Goal: Information Seeking & Learning: Check status

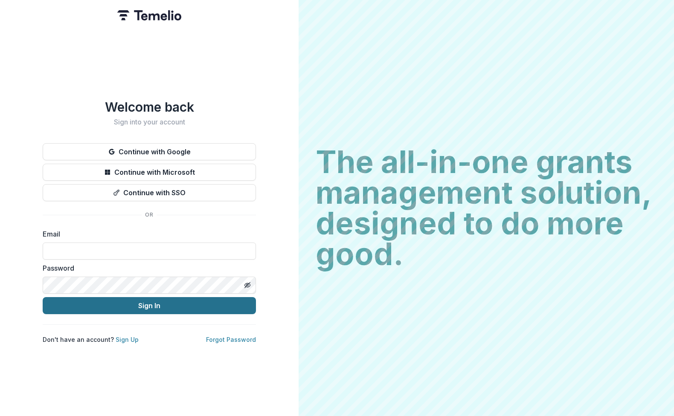
type input "**********"
click at [142, 301] on button "Sign In" at bounding box center [149, 305] width 213 height 17
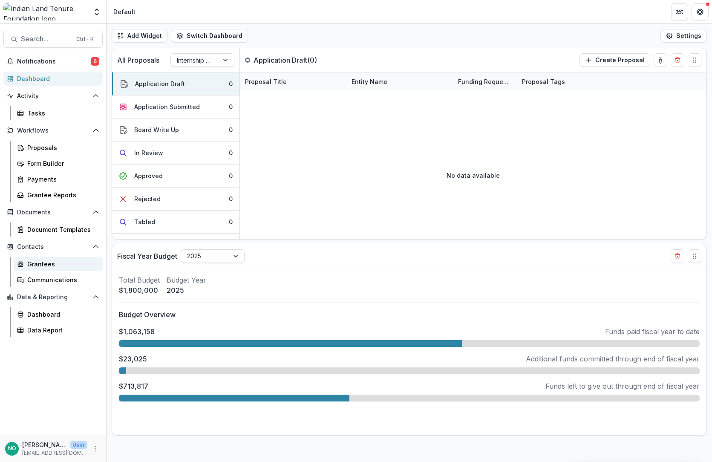
click at [28, 262] on div "Grantees" at bounding box center [61, 264] width 69 height 9
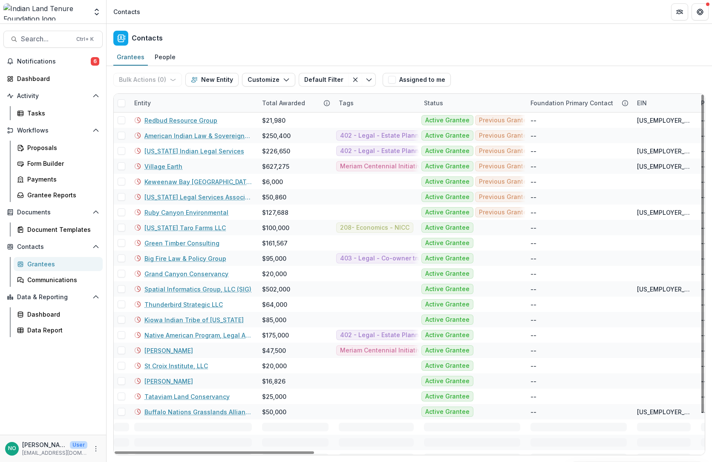
click at [162, 105] on div "Entity" at bounding box center [193, 103] width 128 height 18
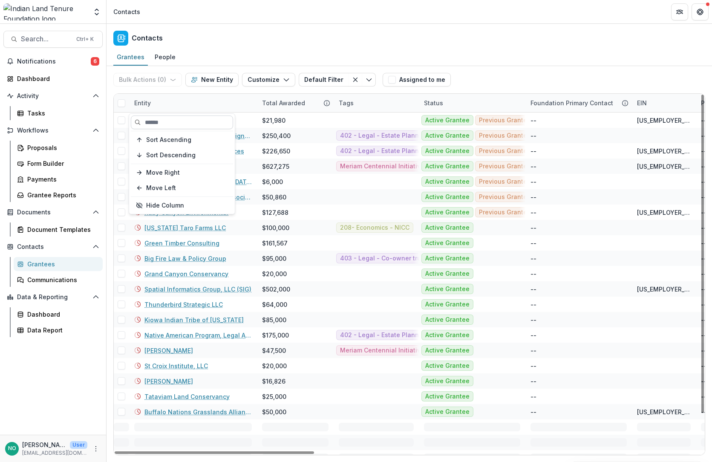
click at [163, 119] on input at bounding box center [182, 123] width 102 height 14
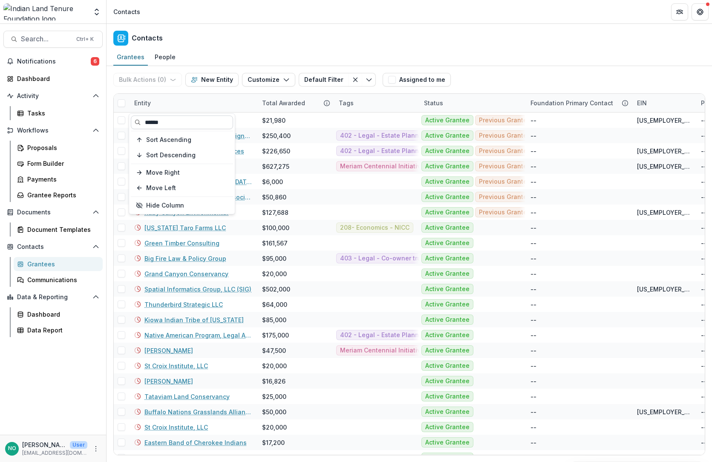
type input "******"
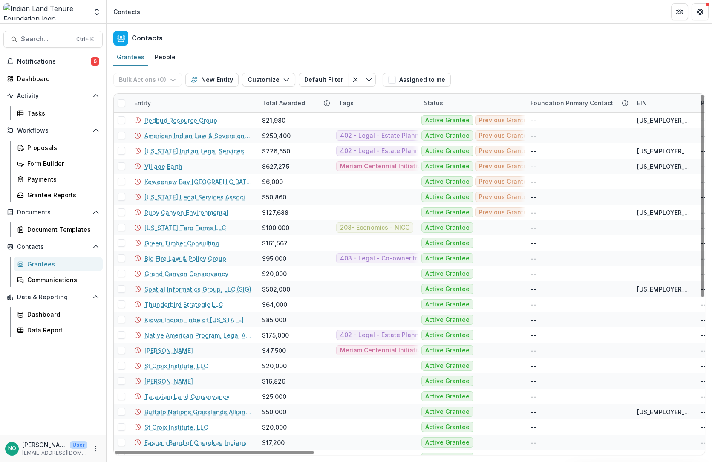
click at [183, 102] on div "Entity" at bounding box center [193, 103] width 128 height 18
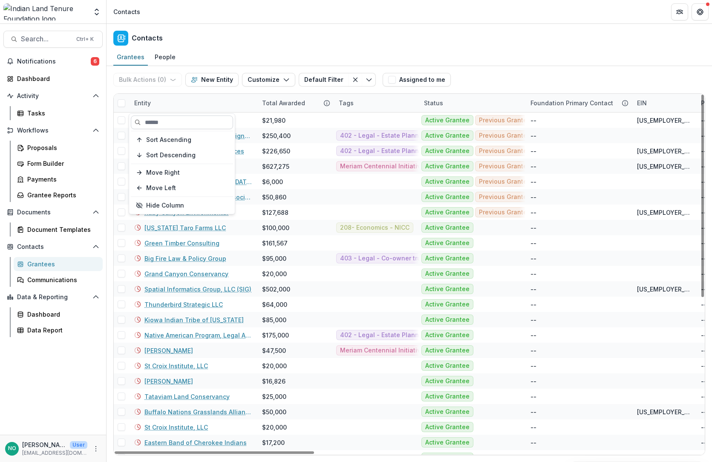
click at [172, 123] on input at bounding box center [182, 123] width 102 height 14
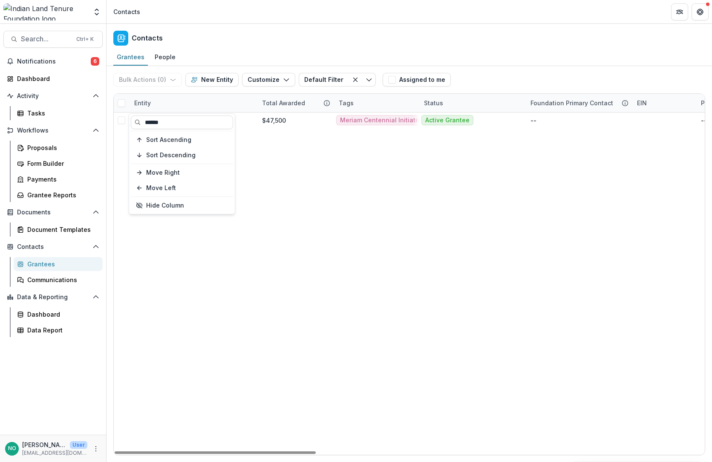
type input "******"
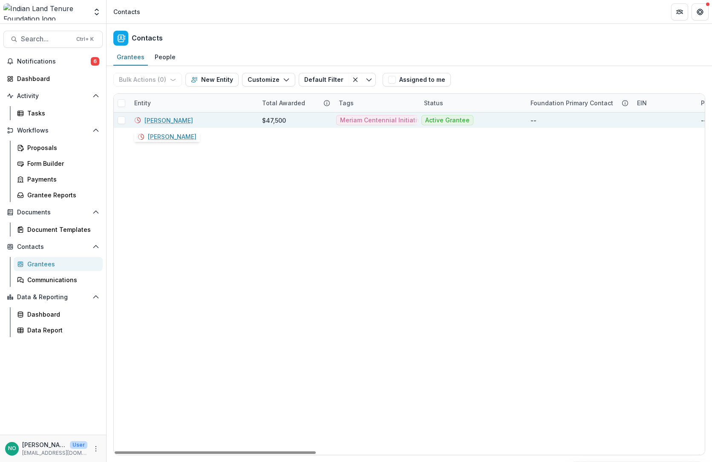
click at [159, 122] on link "Brewer, Joseph" at bounding box center [169, 120] width 49 height 9
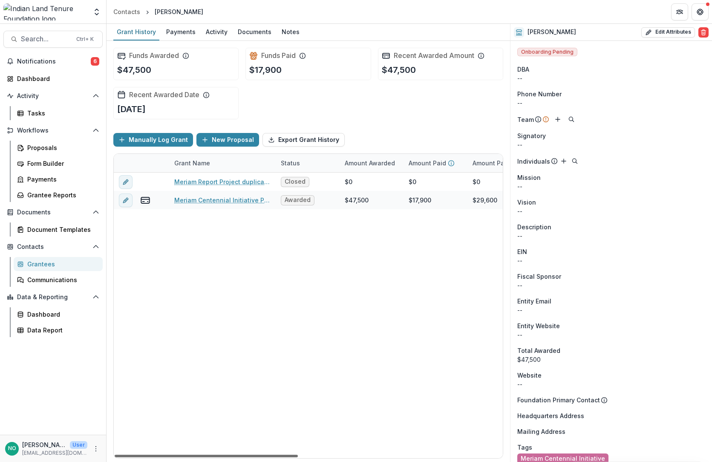
drag, startPoint x: 257, startPoint y: 455, endPoint x: 193, endPoint y: 344, distance: 128.9
click at [193, 455] on div at bounding box center [206, 456] width 183 height 3
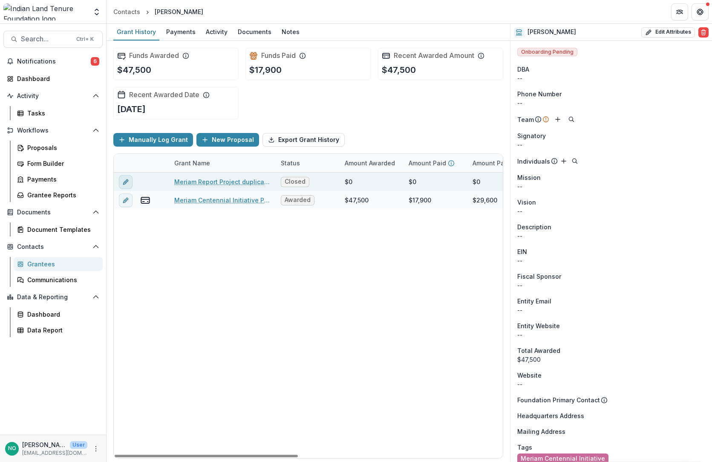
click at [125, 183] on icon "edit" at bounding box center [125, 182] width 4 height 4
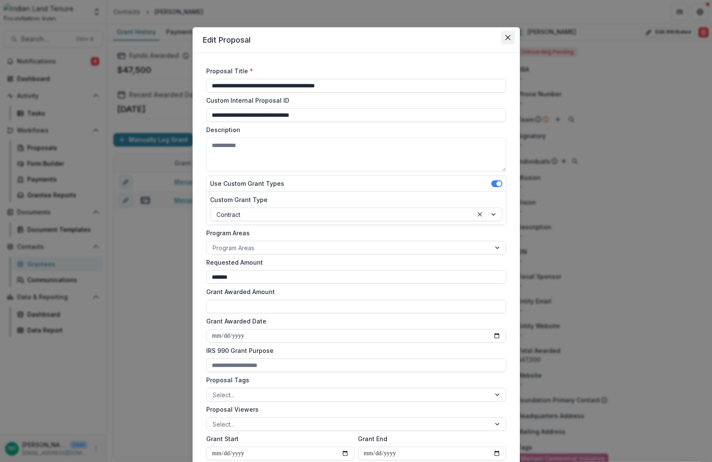
drag, startPoint x: 504, startPoint y: 36, endPoint x: 463, endPoint y: 45, distance: 42.7
click at [506, 36] on icon "Close" at bounding box center [508, 37] width 5 height 5
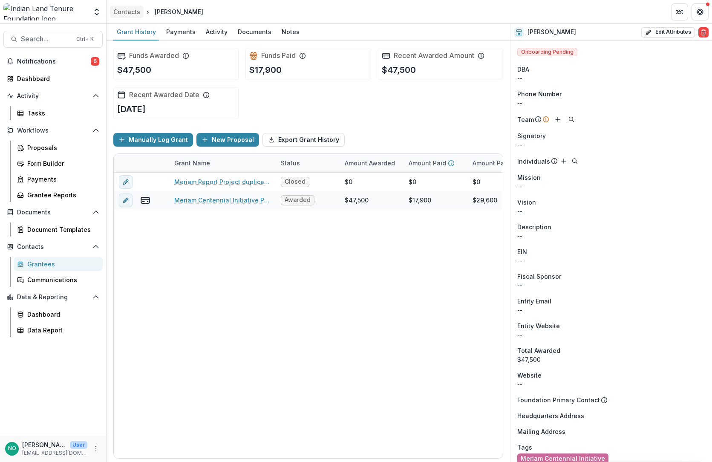
click at [127, 12] on div "Contacts" at bounding box center [126, 11] width 27 height 9
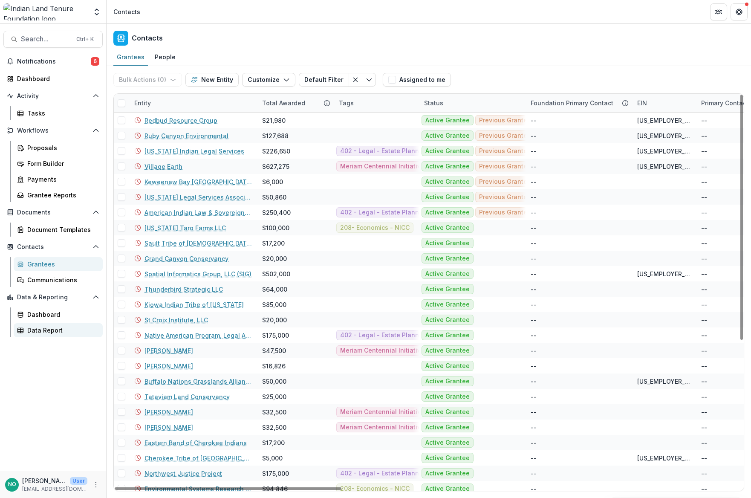
click at [50, 328] on div "Data Report" at bounding box center [61, 330] width 69 height 9
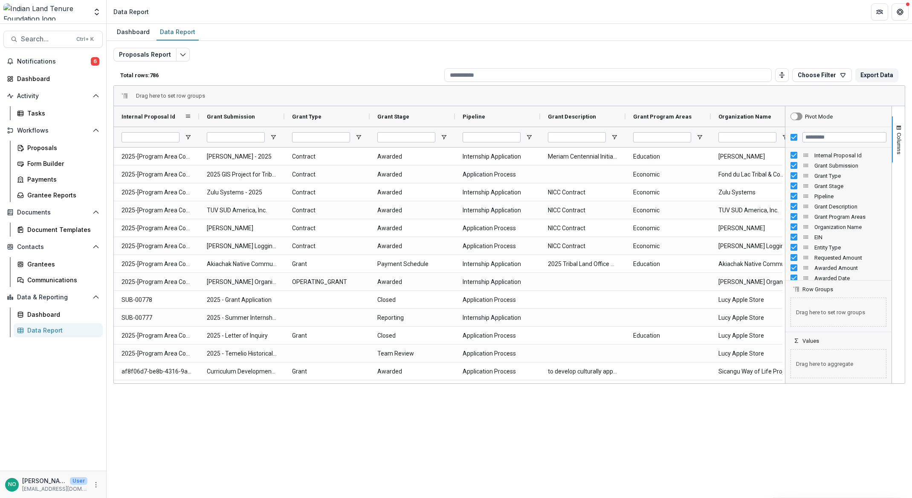
click at [192, 110] on div "Internal Proposal Id" at bounding box center [156, 116] width 85 height 20
click at [189, 113] on span at bounding box center [188, 116] width 7 height 7
click at [224, 66] on div "Total rows: 786 Choose Filter Personal Filters Team Filters Temelio Filters No …" at bounding box center [509, 75] width 792 height 20
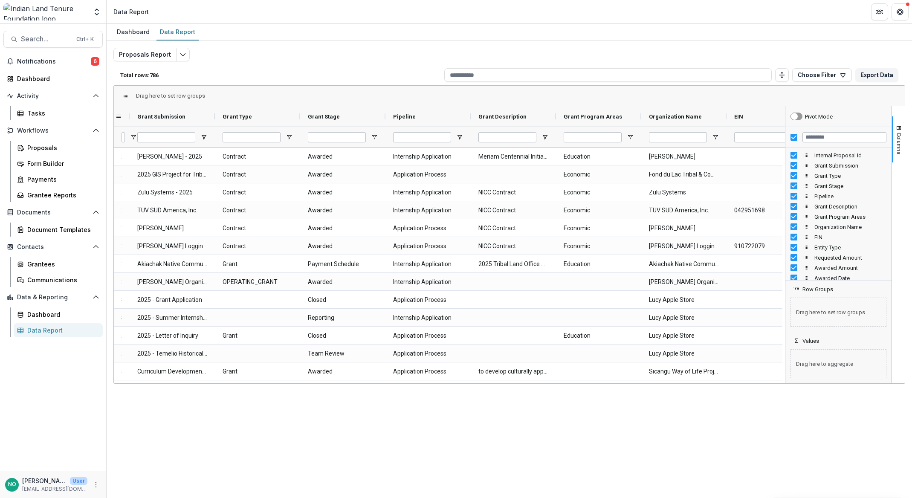
drag, startPoint x: 199, startPoint y: 115, endPoint x: 127, endPoint y: 116, distance: 72.5
click at [127, 116] on div "Internal Proposal Id" at bounding box center [122, 116] width 16 height 20
click at [128, 117] on div at bounding box center [129, 116] width 3 height 20
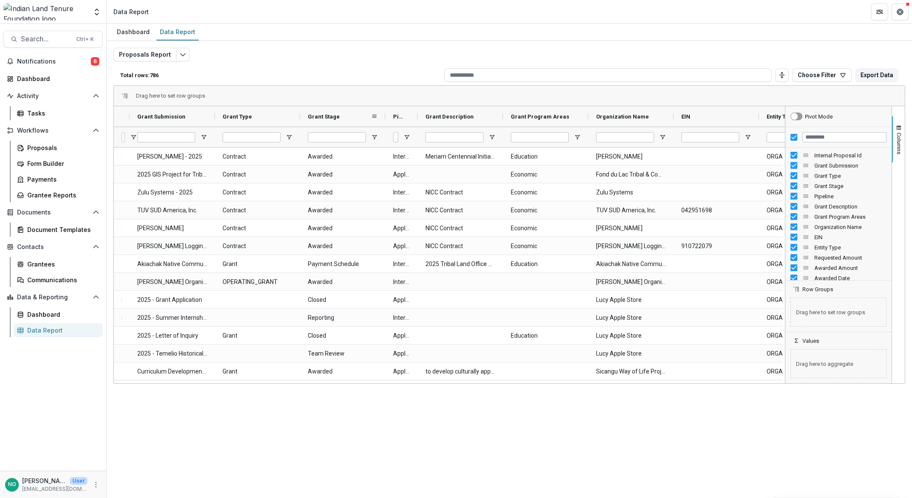
drag, startPoint x: 470, startPoint y: 113, endPoint x: 369, endPoint y: 109, distance: 101.1
drag, startPoint x: 141, startPoint y: 383, endPoint x: 221, endPoint y: 382, distance: 79.7
click at [221, 382] on div "Drag here to set row groups Drag here to set column labels Internal Proposal Id…" at bounding box center [509, 234] width 792 height 298
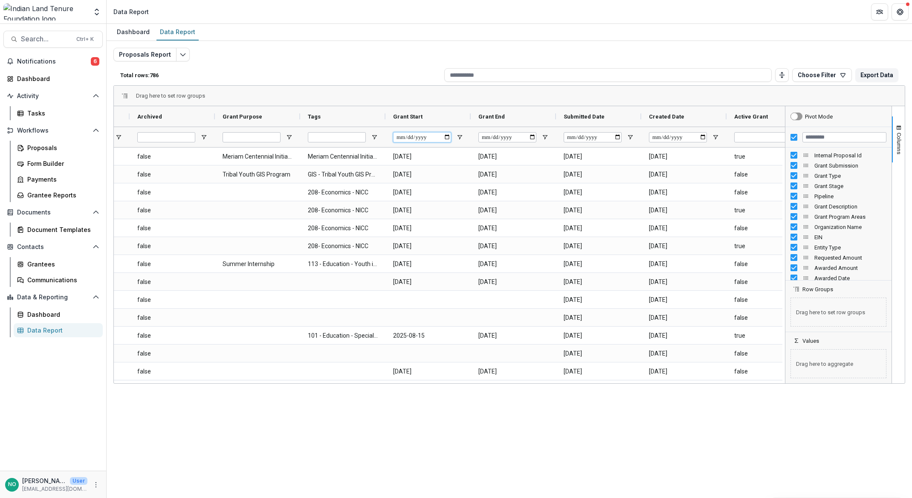
click at [401, 136] on input "Grant Start Filter Input" at bounding box center [422, 137] width 58 height 10
click at [399, 136] on input "Grant Start Filter Input" at bounding box center [422, 137] width 58 height 10
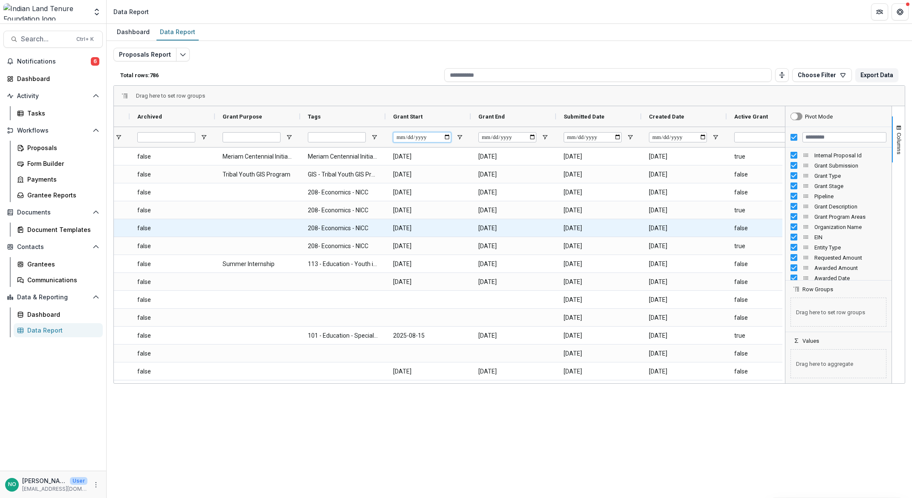
type input "**********"
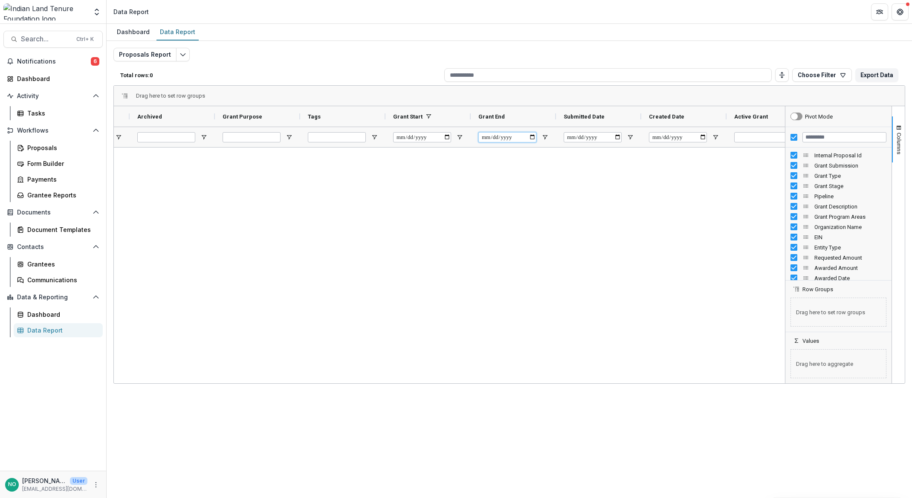
type input "**********"
click at [622, 220] on div at bounding box center [449, 264] width 671 height 233
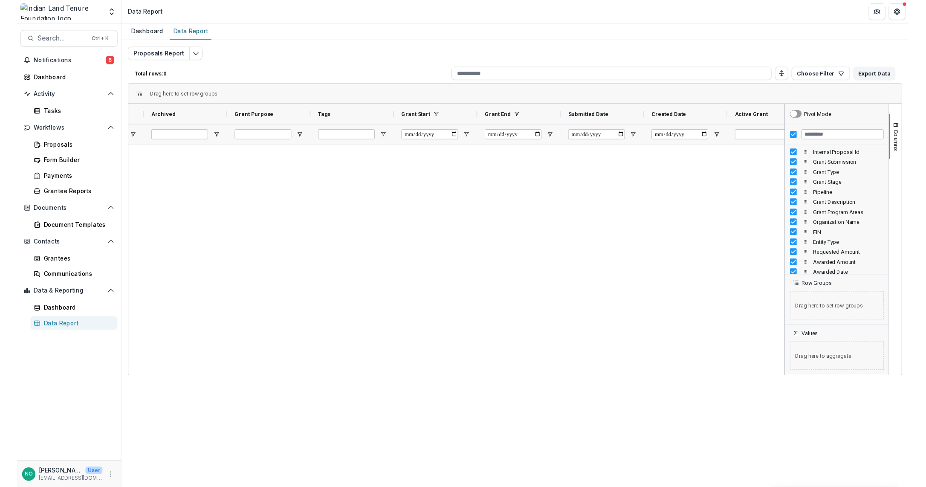
scroll to position [0, 1325]
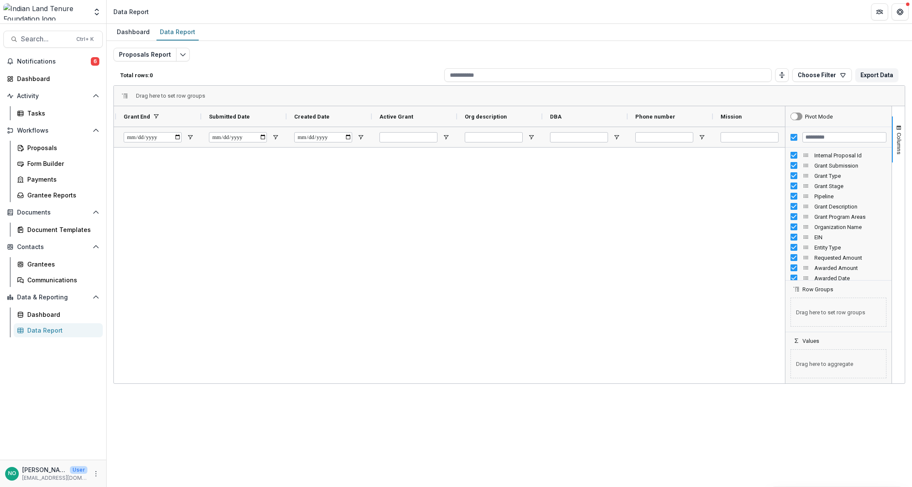
click at [216, 462] on div "Dashboard Data Report Proposals Report Total rows: 0 Choose Filter Personal Fil…" at bounding box center [509, 255] width 805 height 463
click at [40, 63] on span "Notifications" at bounding box center [54, 61] width 74 height 7
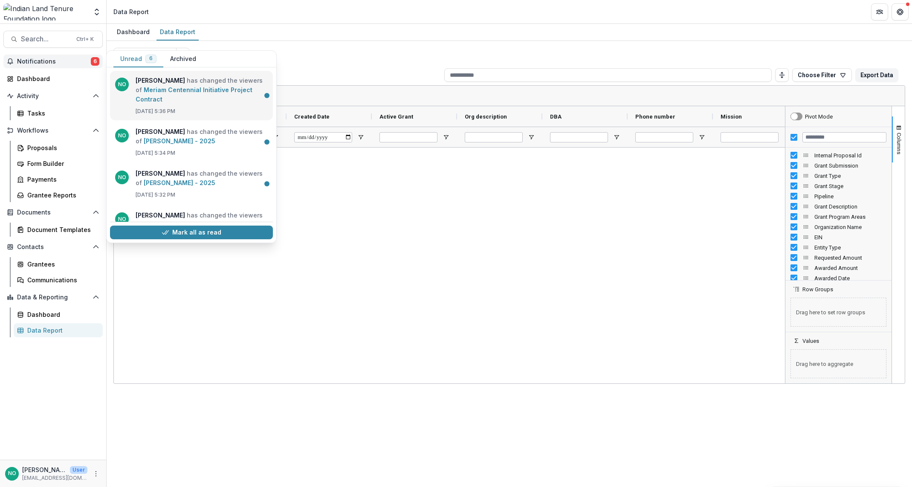
click at [167, 103] on link "Meriam Centennial Initiative Project Contract" at bounding box center [194, 94] width 117 height 17
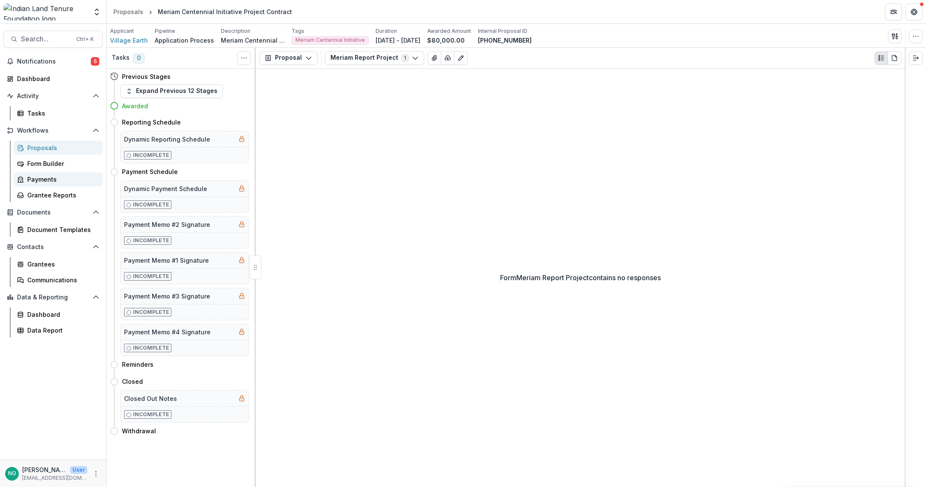
click at [41, 177] on div "Payments" at bounding box center [61, 179] width 69 height 9
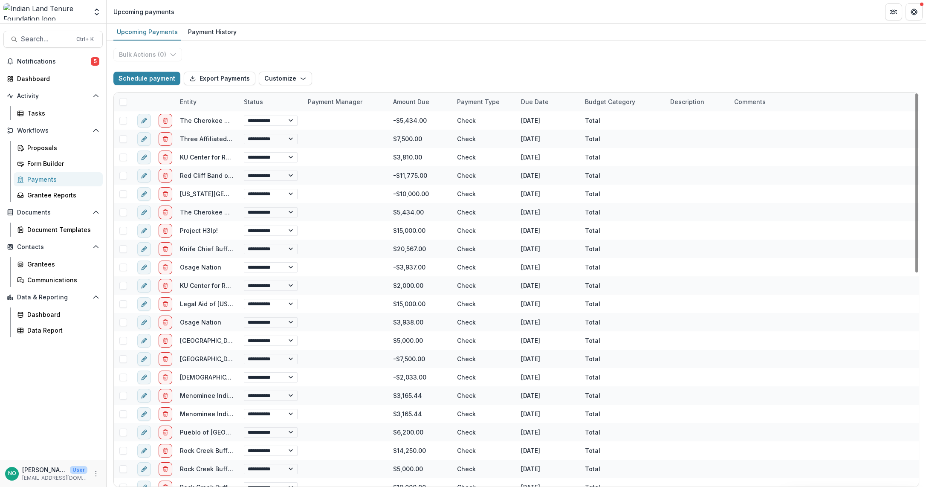
click at [188, 98] on div "Entity" at bounding box center [188, 101] width 27 height 9
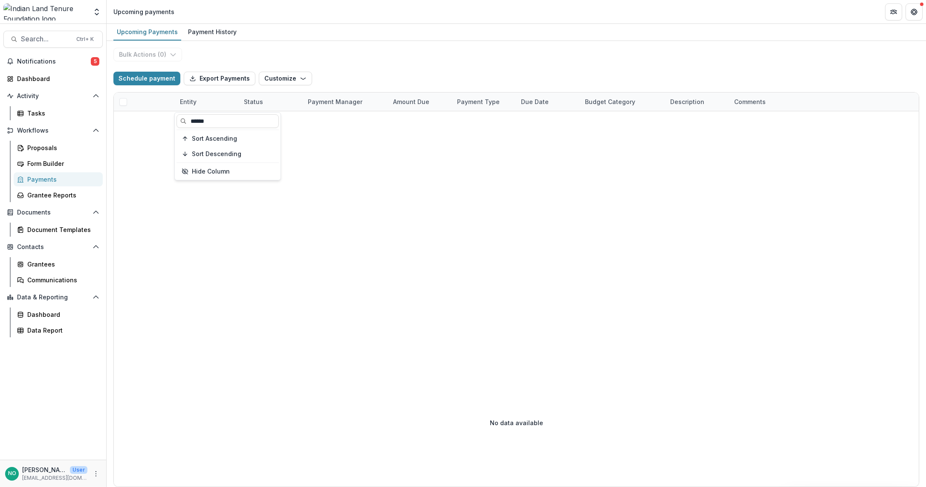
type input "******"
click at [264, 83] on button "Customize" at bounding box center [285, 79] width 53 height 14
